Goal: Transaction & Acquisition: Book appointment/travel/reservation

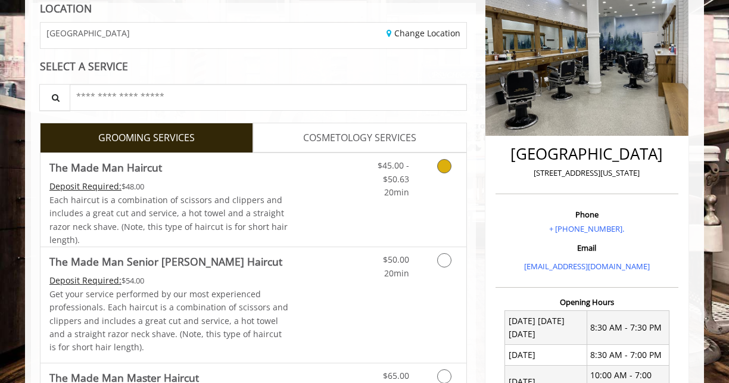
click at [448, 170] on icon "Grooming services" at bounding box center [444, 166] width 14 height 14
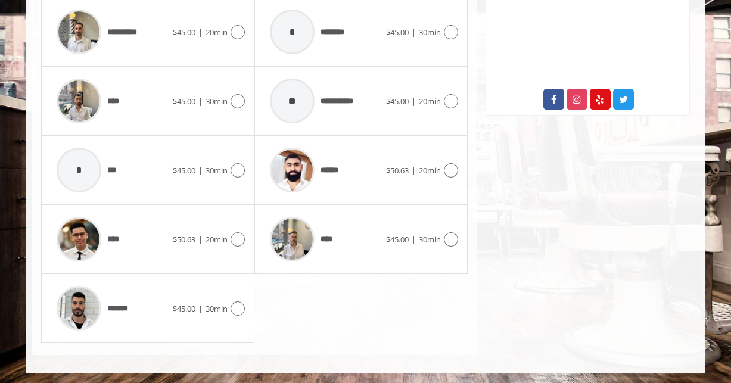
scroll to position [657, 0]
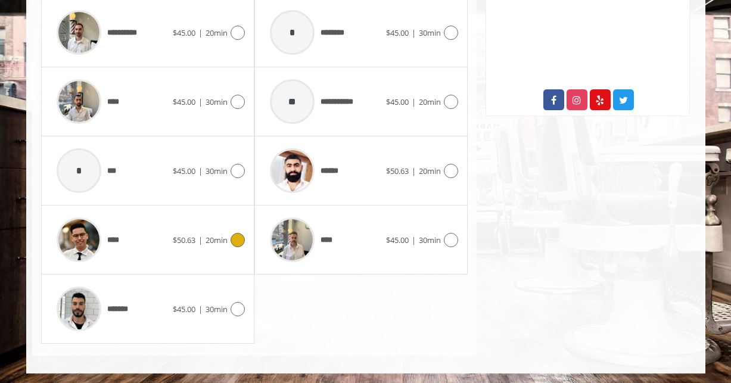
click at [239, 240] on icon at bounding box center [237, 240] width 14 height 14
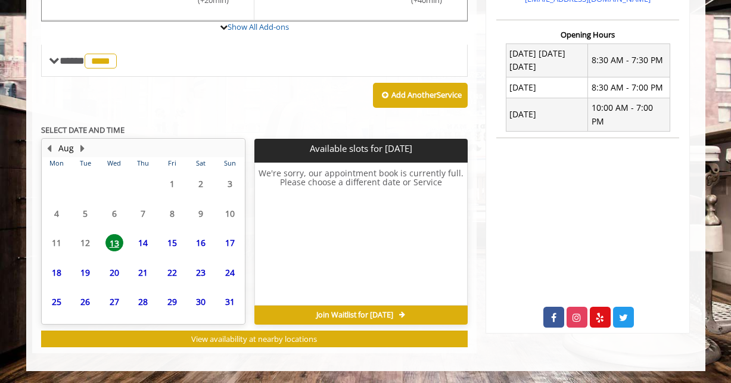
scroll to position [439, 0]
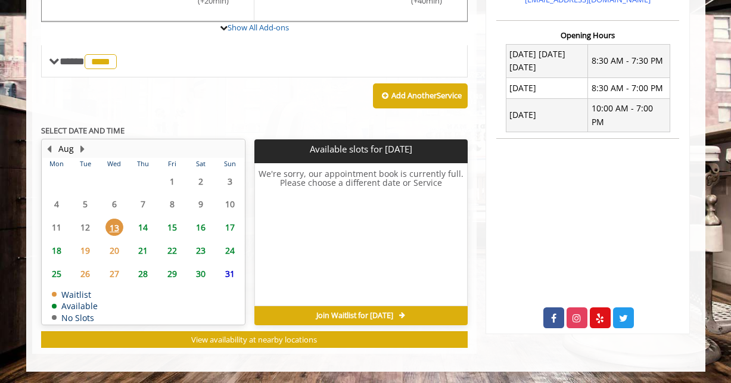
click at [144, 229] on span "14" at bounding box center [143, 227] width 18 height 17
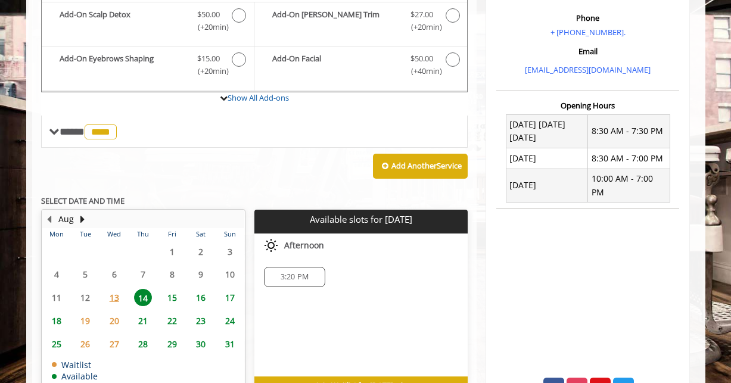
scroll to position [351, 0]
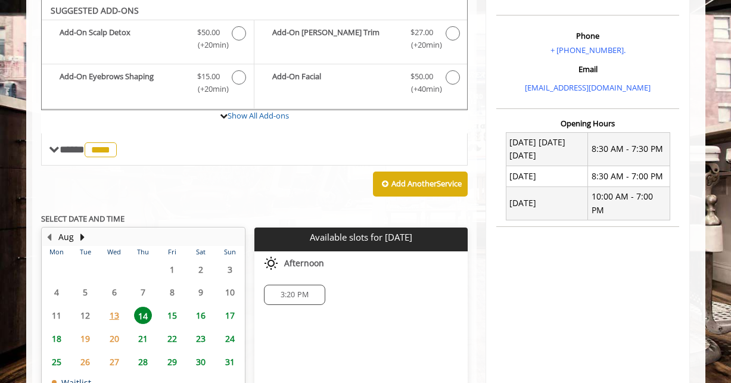
click at [287, 292] on span "3:20 PM" at bounding box center [294, 295] width 28 height 10
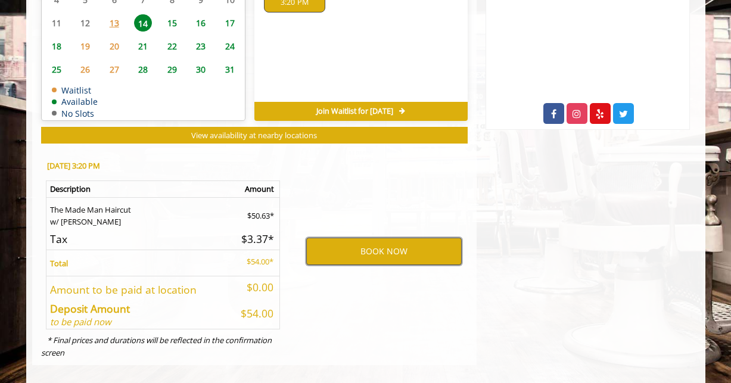
scroll to position [643, 0]
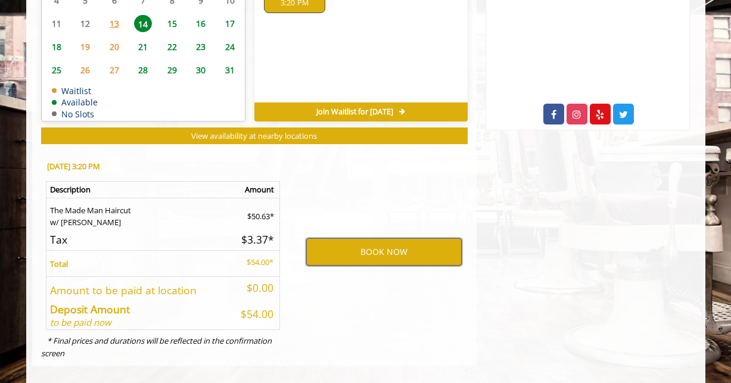
click at [369, 251] on button "BOOK NOW" at bounding box center [383, 251] width 155 height 27
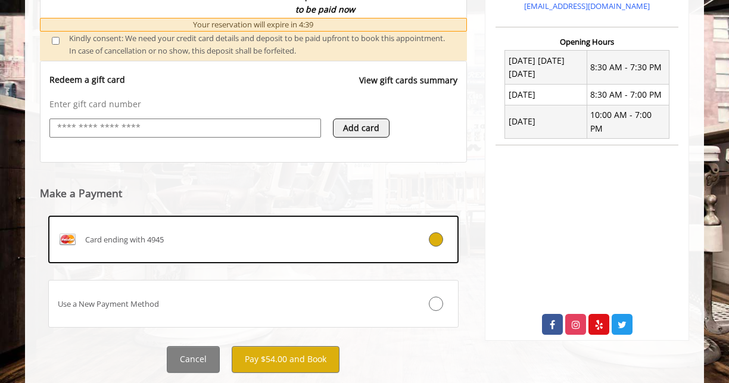
scroll to position [433, 0]
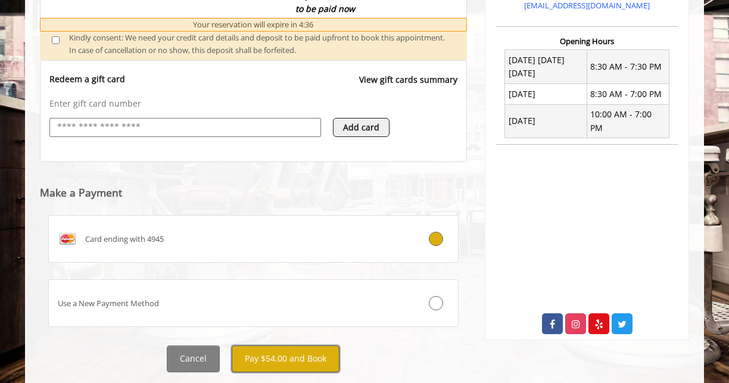
click at [290, 357] on button "Pay $54.00 and Book" at bounding box center [286, 358] width 108 height 27
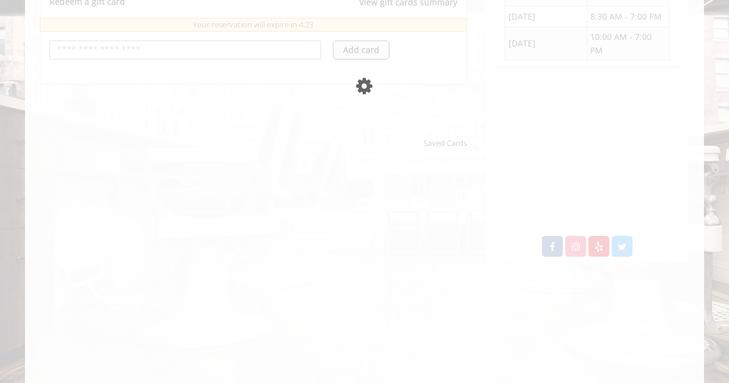
scroll to position [179, 0]
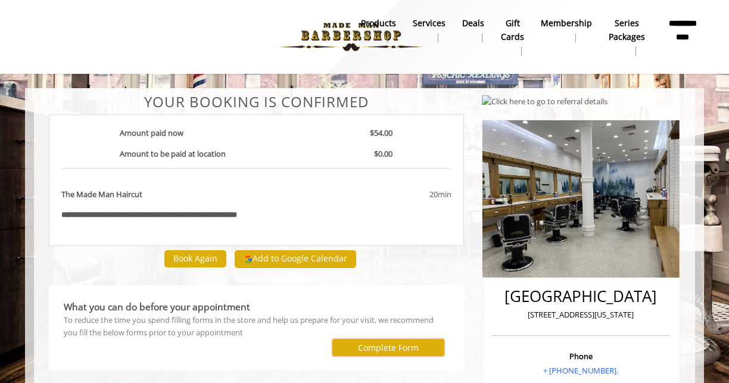
click at [369, 352] on label "Complete Form" at bounding box center [388, 348] width 61 height 10
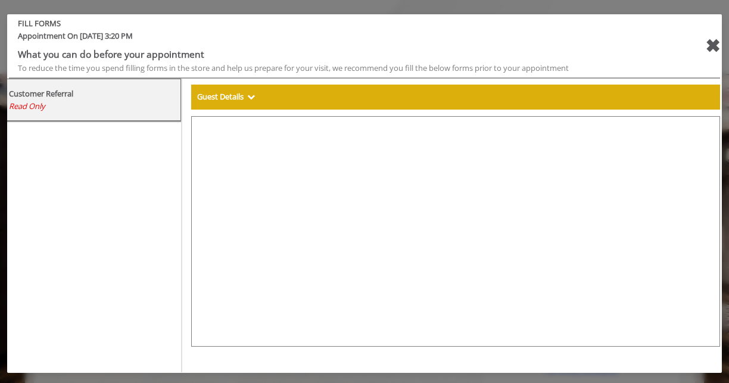
click at [395, 344] on div at bounding box center [455, 244] width 529 height 256
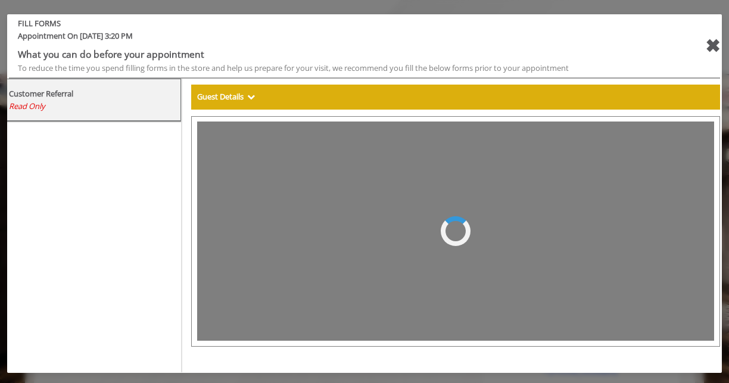
click at [245, 105] on div "Guest Details" at bounding box center [455, 97] width 529 height 25
select select "***"
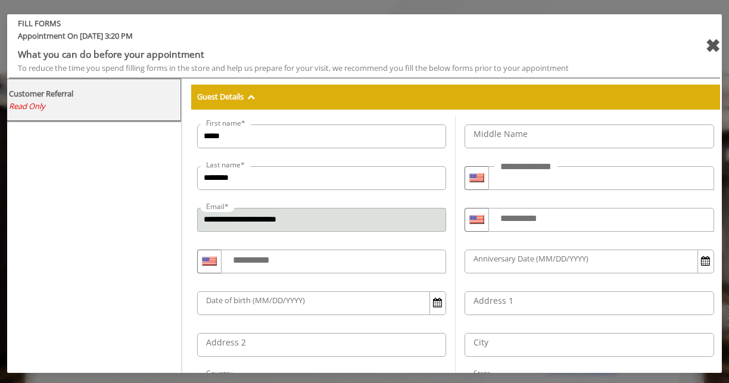
select select "***"
select select "**"
click at [710, 46] on div "✖" at bounding box center [712, 46] width 15 height 29
